Goal: Task Accomplishment & Management: Manage account settings

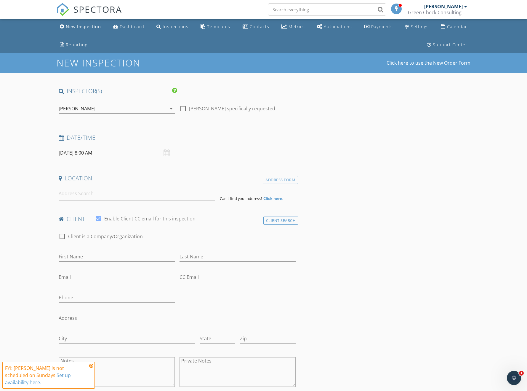
click at [65, 153] on input "09/28/2025 8:00 AM" at bounding box center [117, 153] width 116 height 15
select select "9"
type input "10/01/2025 8:00 AM"
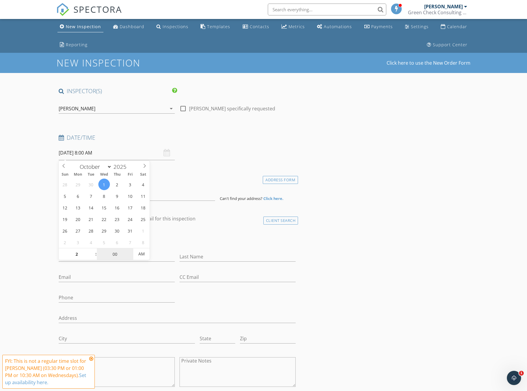
type input "02"
type input "10/01/2025 2:00 AM"
type input "30"
type input "10/01/2025 2:30 PM"
click at [146, 253] on span "AM" at bounding box center [141, 254] width 16 height 12
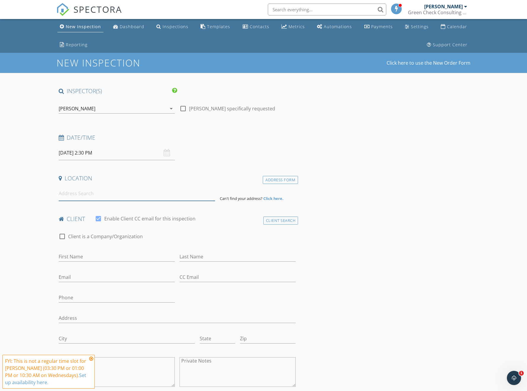
click at [94, 196] on input at bounding box center [137, 193] width 156 height 15
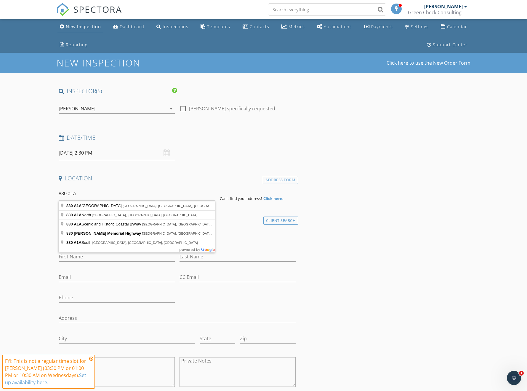
type input "880 A1A Beach Boulevard, St. Augustine, FL, USA"
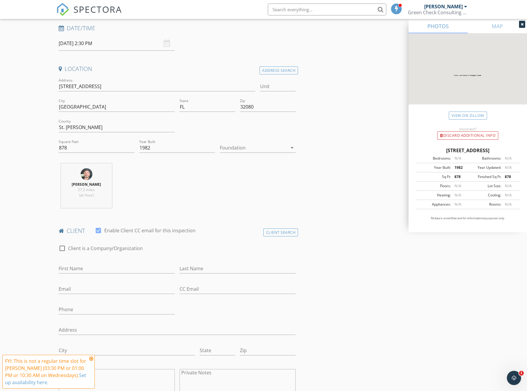
scroll to position [119, 0]
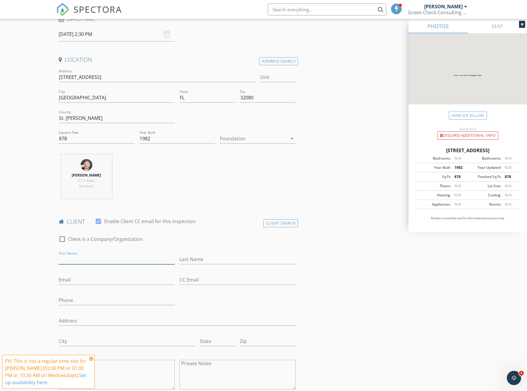
click at [86, 258] on input "First Name" at bounding box center [117, 259] width 116 height 10
type input "Cindy"
type input "Wood"
type input "cindyklodell@gmail.com"
type input "6"
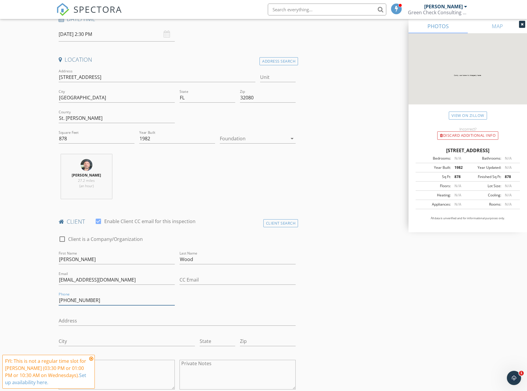
type input "352-262-6388"
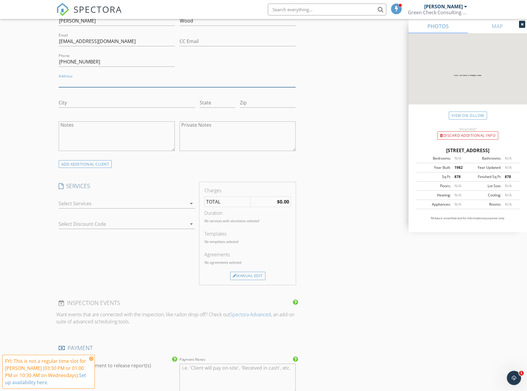
scroll to position [385, 0]
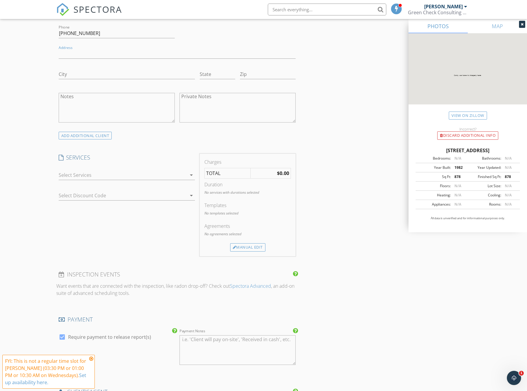
click at [115, 173] on div at bounding box center [123, 174] width 128 height 9
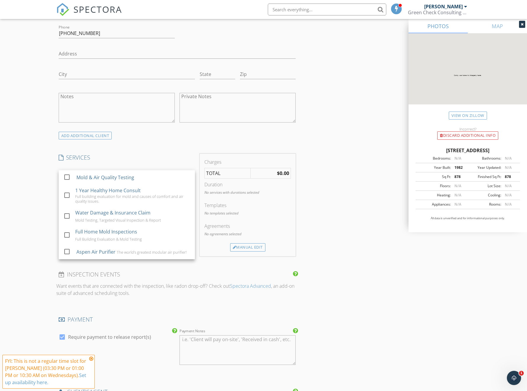
click at [105, 173] on div "Mold & Air Quality Testing" at bounding box center [133, 177] width 114 height 12
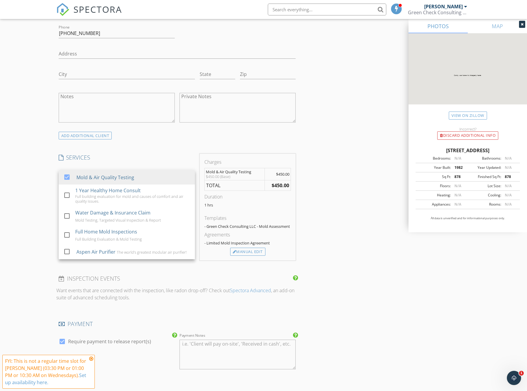
click at [105, 173] on div "Mold & Air Quality Testing" at bounding box center [133, 177] width 114 height 12
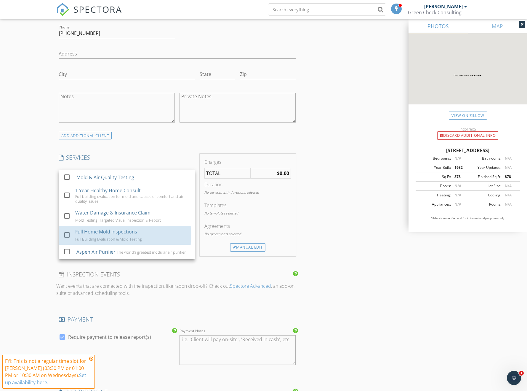
click at [98, 227] on div "Full Home Mold Inspections Full Building Evaluation & Mold Testing" at bounding box center [132, 235] width 115 height 19
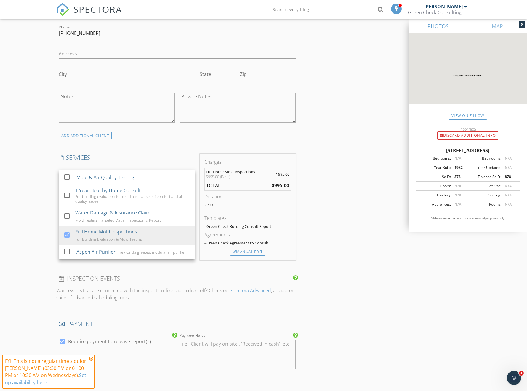
click at [47, 208] on div "New Inspection Click here to use the New Order Form INSPECTOR(S) check_box Mich…" at bounding box center [263, 197] width 527 height 1060
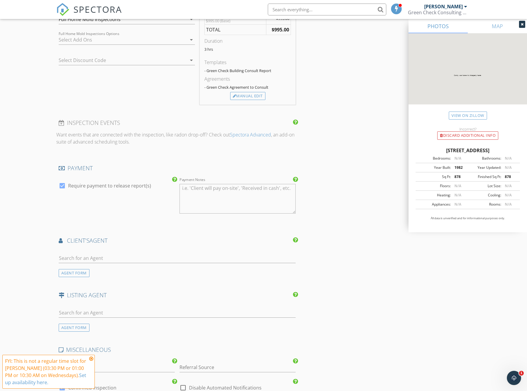
scroll to position [445, 0]
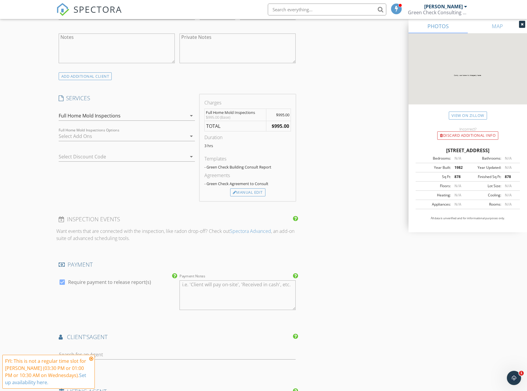
click at [240, 192] on div "Manual Edit" at bounding box center [247, 192] width 35 height 8
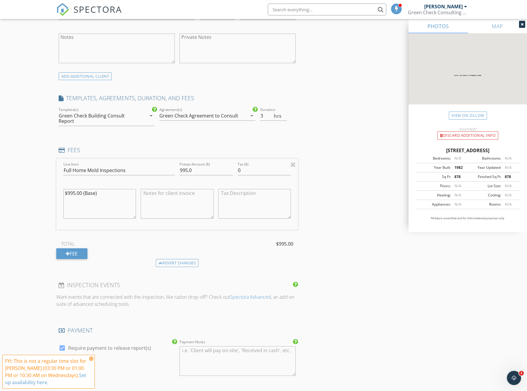
click at [97, 119] on div "Green Check Building Consult Report" at bounding box center [98, 118] width 79 height 11
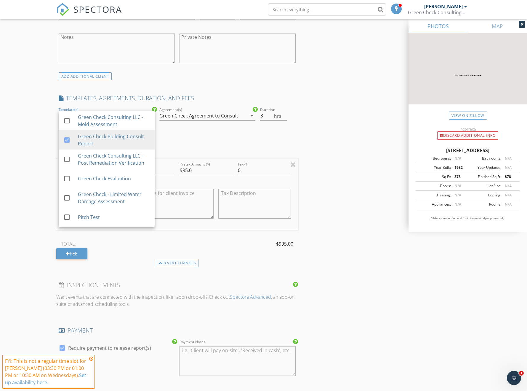
click at [92, 120] on div "Green Check Consulting LLC - Mold Assessment" at bounding box center [114, 121] width 72 height 14
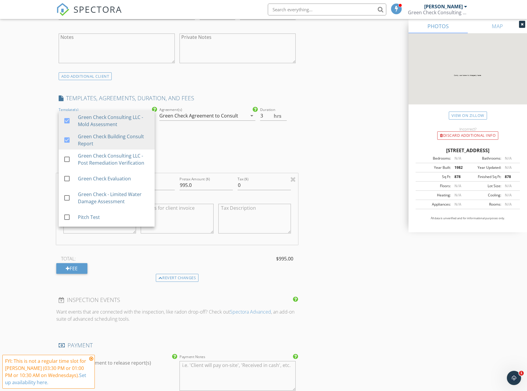
click at [89, 141] on div "Green Check Building Consult Report" at bounding box center [114, 140] width 72 height 14
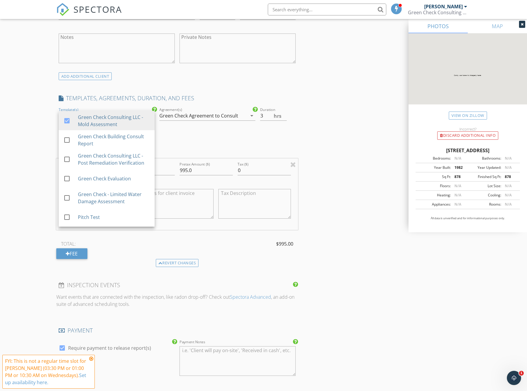
click at [198, 116] on div "Green Check Agreement to Consult" at bounding box center [198, 115] width 79 height 5
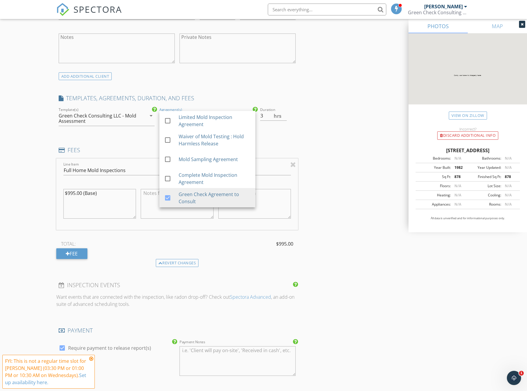
click at [28, 162] on div "New Inspection Click here to use the New Order Form INSPECTOR(S) check_box Mich…" at bounding box center [263, 171] width 527 height 1126
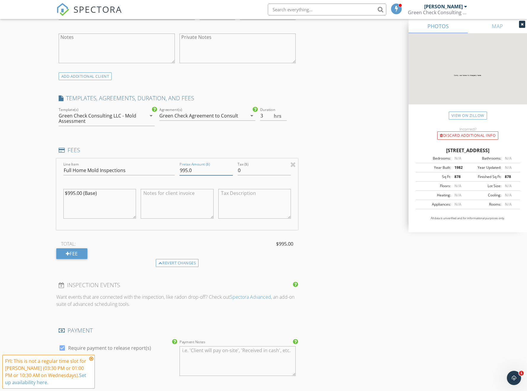
click at [197, 171] on input "995.0" at bounding box center [206, 170] width 53 height 10
type input "0"
click at [101, 195] on textarea "$995.00 (Base)" at bounding box center [99, 204] width 73 height 30
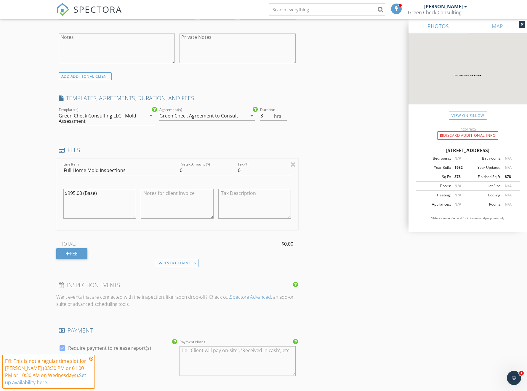
click at [101, 195] on textarea "$995.00 (Base)" at bounding box center [99, 204] width 73 height 30
type textarea "B"
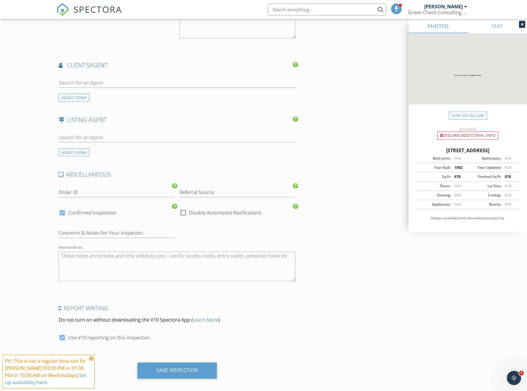
scroll to position [788, 0]
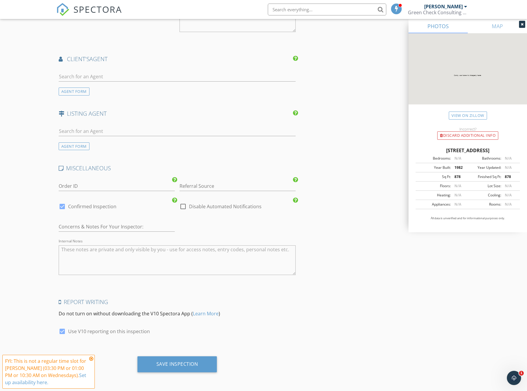
type textarea "To discuss possible assistance: Air testing starting at $450 or $125/sample Ful…"
click at [156, 361] on div "Save Inspection" at bounding box center [177, 364] width 42 height 6
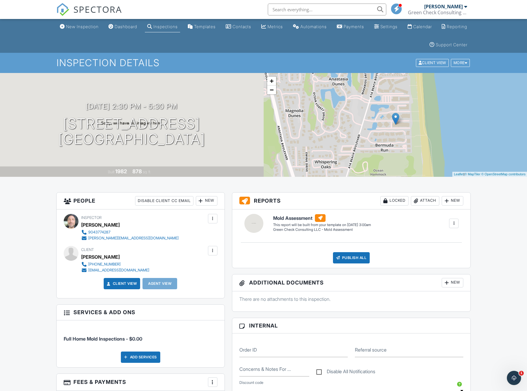
click at [169, 29] on div "Inspections" at bounding box center [166, 26] width 24 height 5
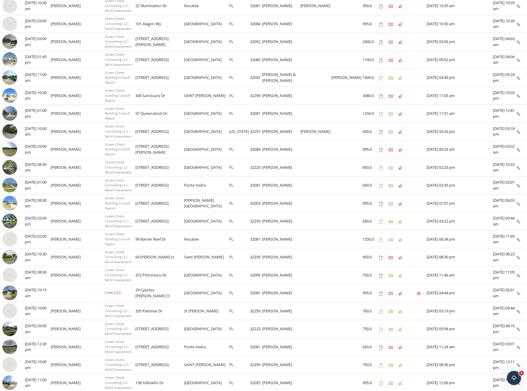
scroll to position [89, 0]
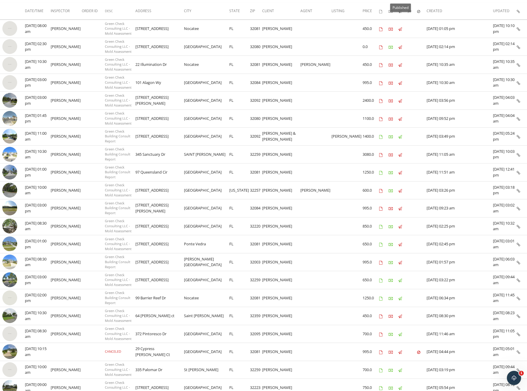
click at [402, 11] on div "Inspection Details Updated Created Canceled Submitted Published Paid Agreements…" at bounding box center [263, 238] width 527 height 549
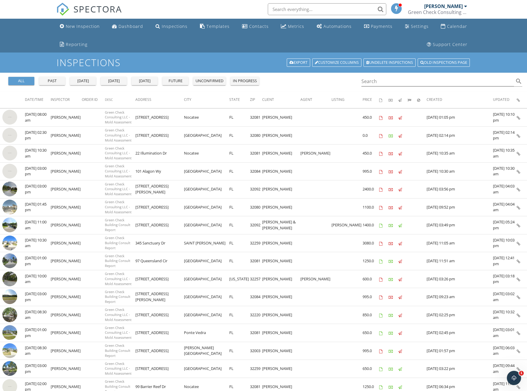
scroll to position [0, 0]
click at [422, 23] on link "Settings" at bounding box center [417, 26] width 28 height 11
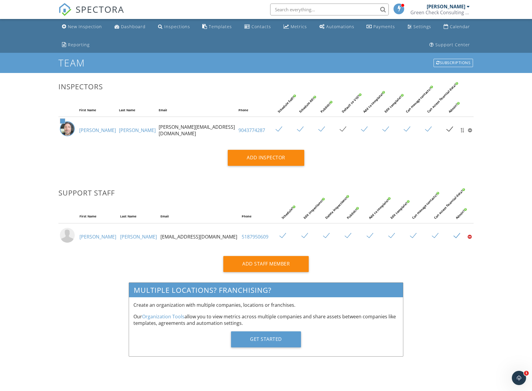
type input "mike@checkFL.com"
click at [248, 261] on div "Add Staff Member" at bounding box center [265, 264] width 85 height 16
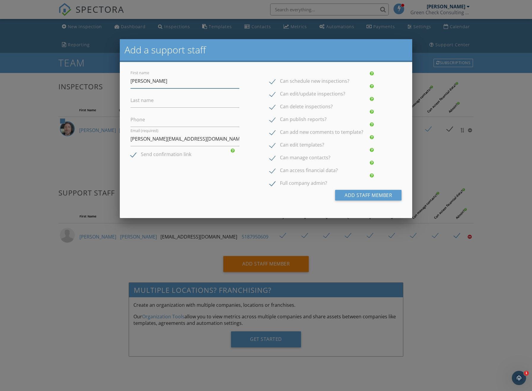
type input "James"
type input "Griffin"
click at [268, 170] on div "Can schedule new inspections? Can edit/update inspections? Can delete inspectio…" at bounding box center [324, 126] width 116 height 115
click at [274, 172] on label "Can access financial data?" at bounding box center [303, 170] width 68 height 7
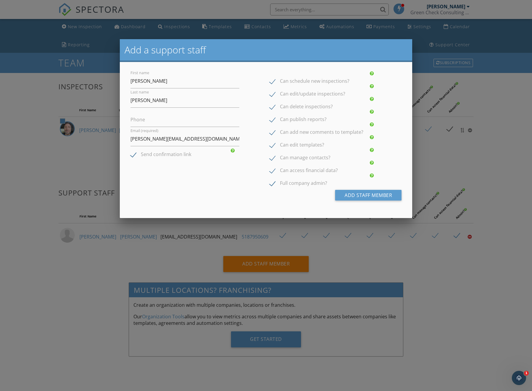
checkbox input "false"
click at [273, 182] on label "Full company admin?" at bounding box center [297, 183] width 57 height 7
checkbox input "false"
click at [150, 83] on input "James" at bounding box center [184, 81] width 109 height 15
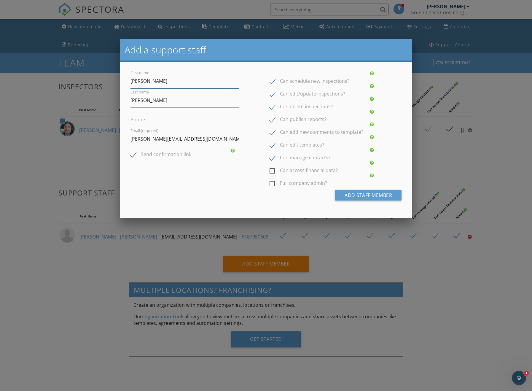
click at [150, 83] on input "James" at bounding box center [184, 81] width 109 height 15
click at [146, 119] on input "Phone" at bounding box center [184, 119] width 109 height 15
click at [149, 82] on input "James" at bounding box center [184, 81] width 109 height 15
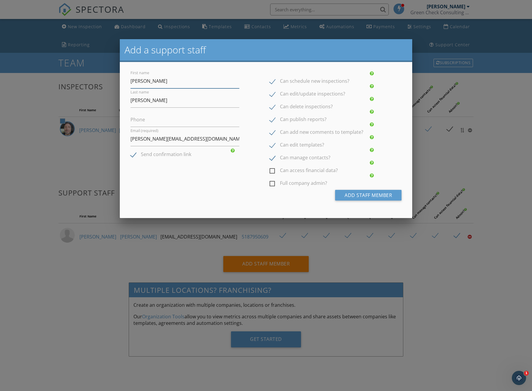
click at [149, 82] on input "James" at bounding box center [184, 81] width 109 height 15
click at [152, 139] on input "mike@checkFL.com" at bounding box center [184, 139] width 109 height 15
type input "office@checkFL.com"
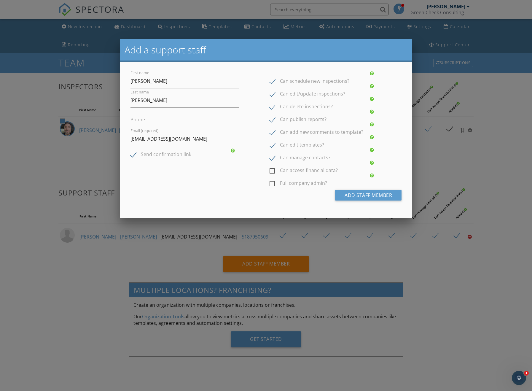
click at [148, 119] on input "Phone" at bounding box center [184, 119] width 109 height 15
type input "3305757886"
click at [345, 196] on button "Add Staff Member" at bounding box center [368, 195] width 66 height 11
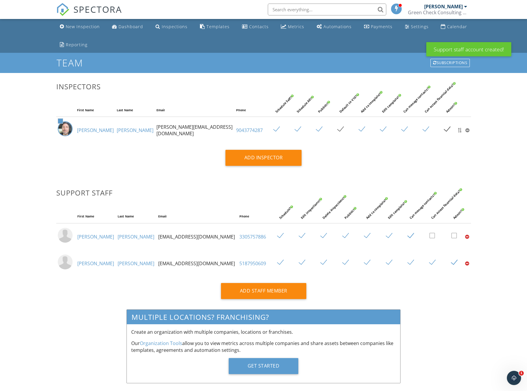
click at [502, 225] on div "New Inspection Dashboard Inspections Templates Contacts Metrics Automations Pay…" at bounding box center [263, 211] width 527 height 385
click at [168, 30] on link "Inspections" at bounding box center [171, 26] width 37 height 11
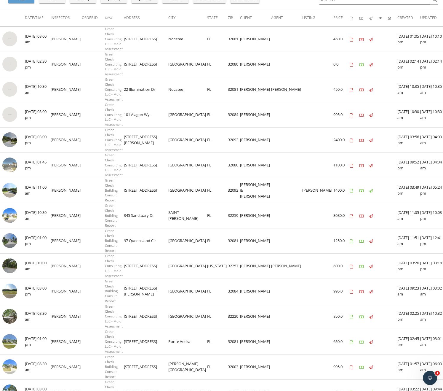
scroll to position [119, 0]
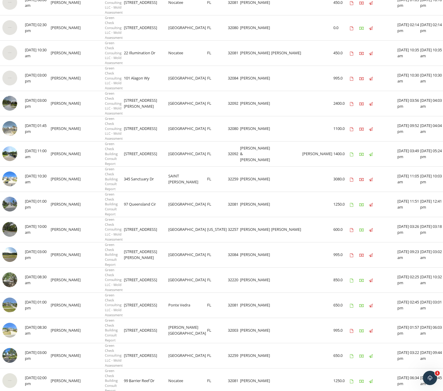
click at [9, 322] on img at bounding box center [9, 329] width 15 height 15
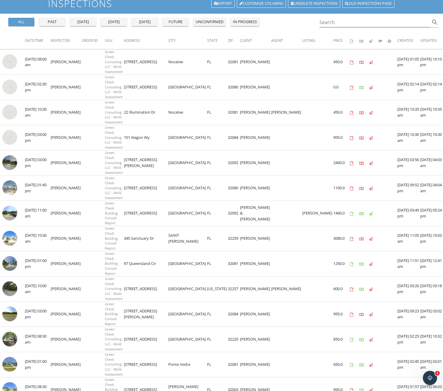
scroll to position [89, 0]
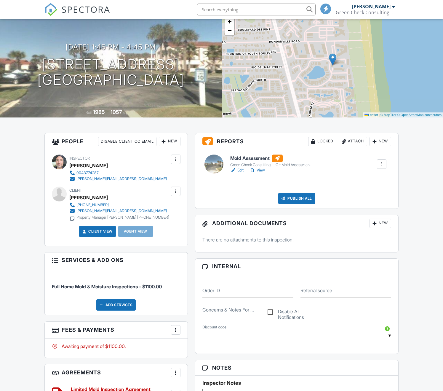
click at [238, 171] on link "Edit" at bounding box center [236, 170] width 13 height 6
